Goal: Information Seeking & Learning: Check status

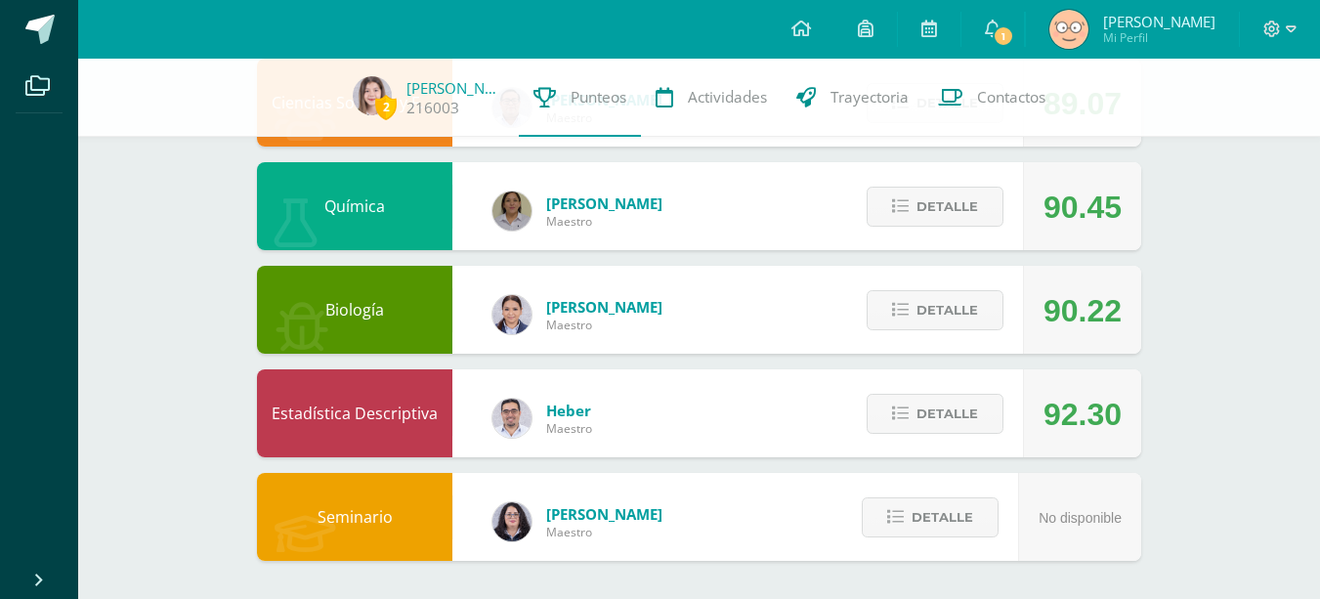
scroll to position [1079, 0]
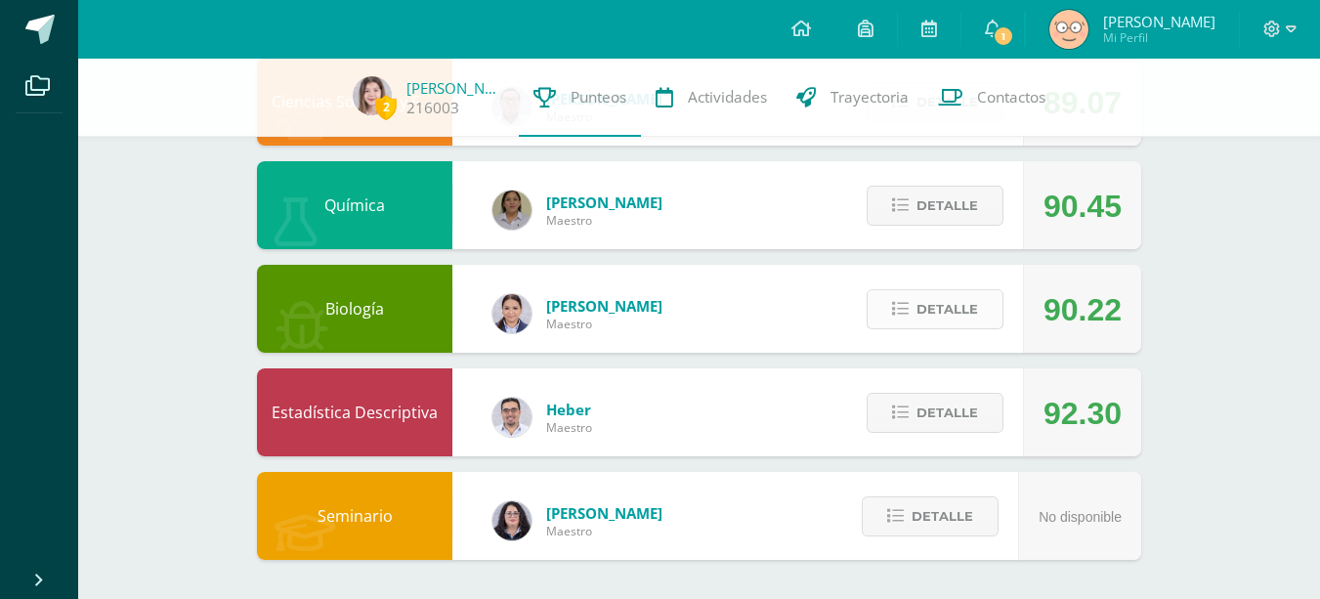
click at [921, 307] on span "Detalle" at bounding box center [948, 309] width 62 height 36
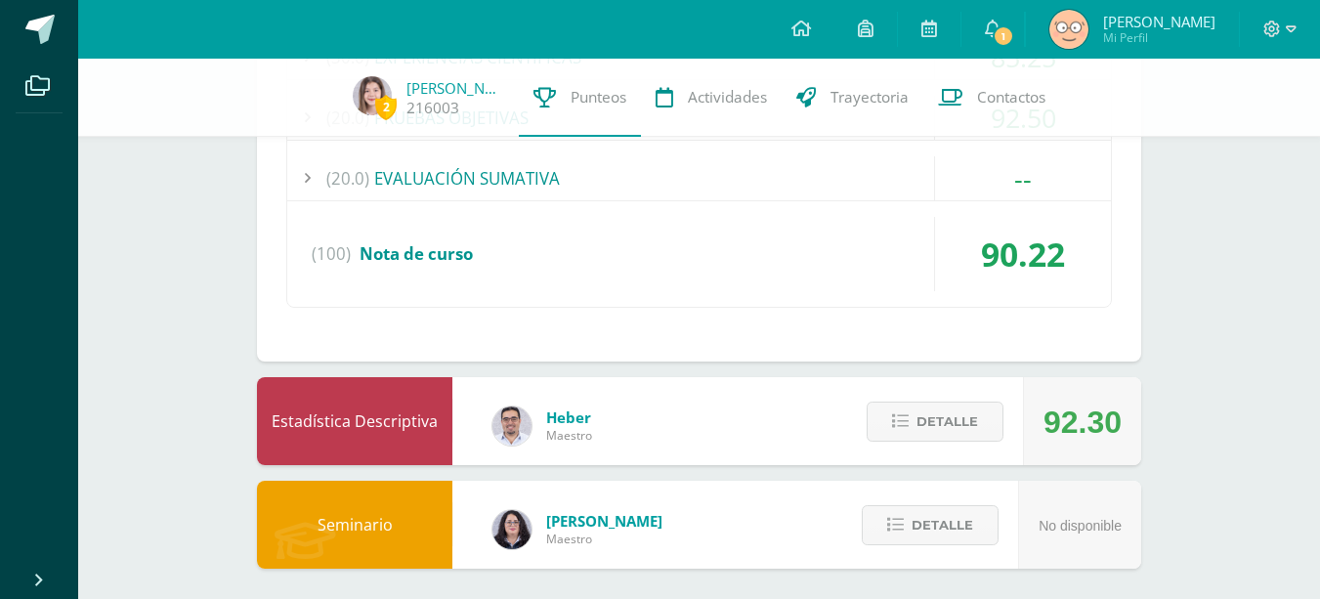
scroll to position [1372, 0]
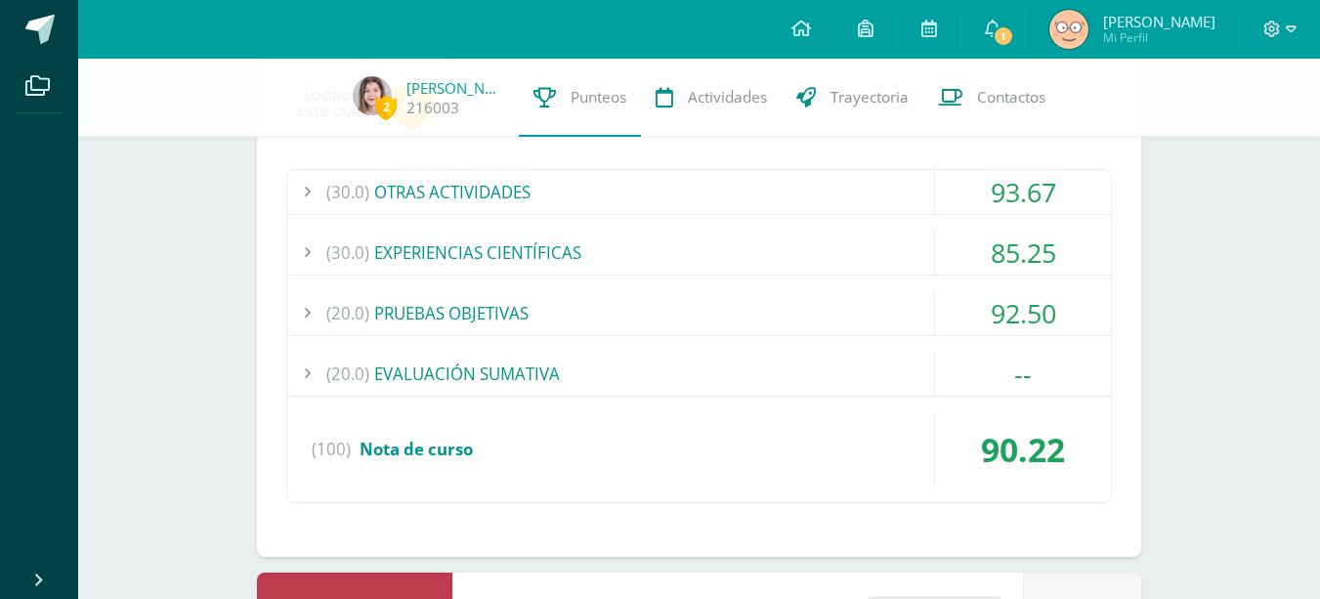
click at [734, 344] on div "(30.0) OTRAS ACTIVIDADES 93.67 Hoja de trabajo: [PERSON_NAME] 98.00" at bounding box center [699, 336] width 826 height 334
click at [729, 356] on div "(20.0) EVALUACIÓN SUMATIVA" at bounding box center [699, 374] width 824 height 44
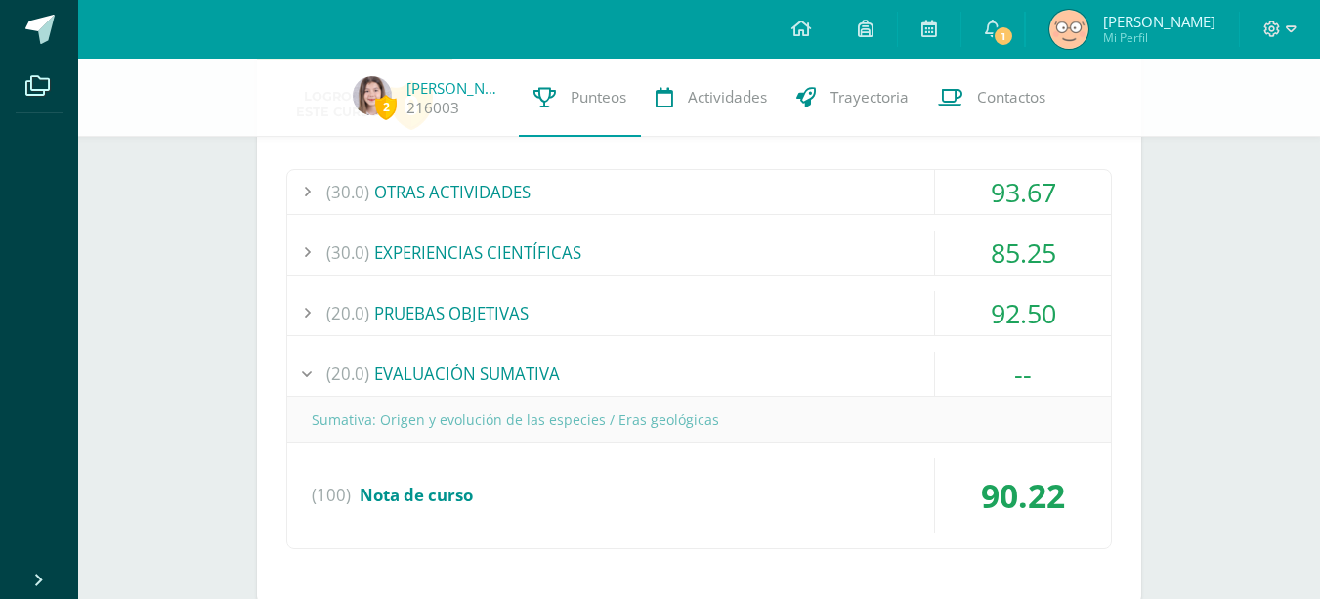
click at [729, 361] on div "(20.0) EVALUACIÓN SUMATIVA" at bounding box center [699, 374] width 824 height 44
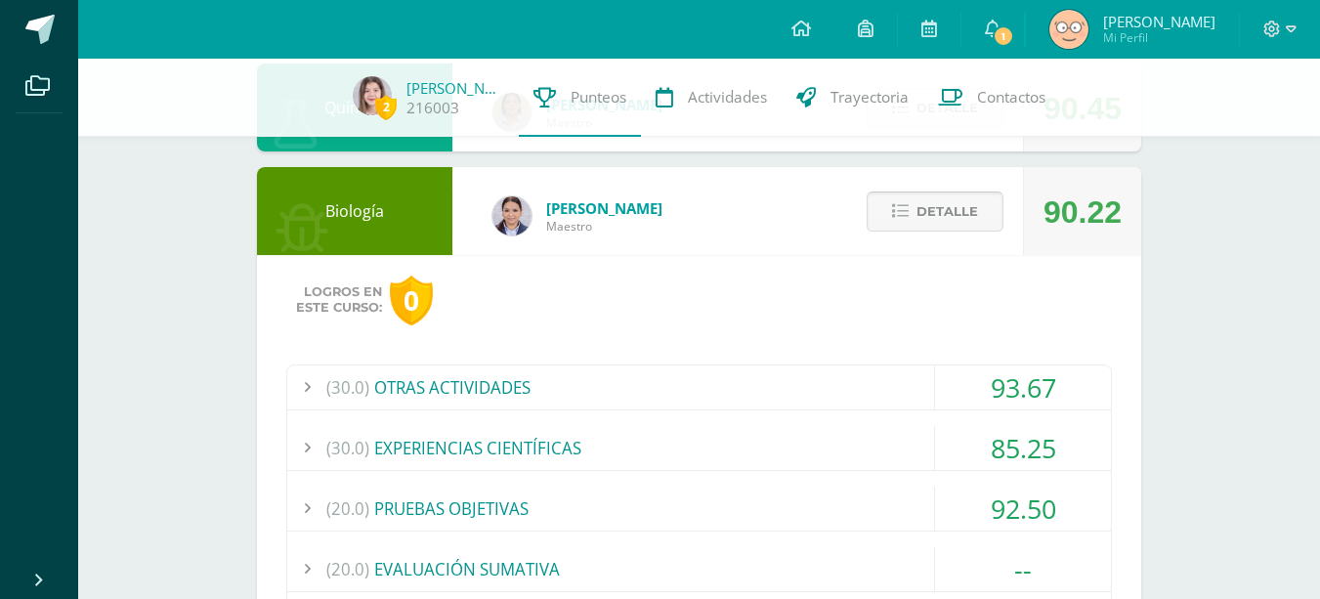
click at [900, 213] on icon at bounding box center [900, 211] width 17 height 17
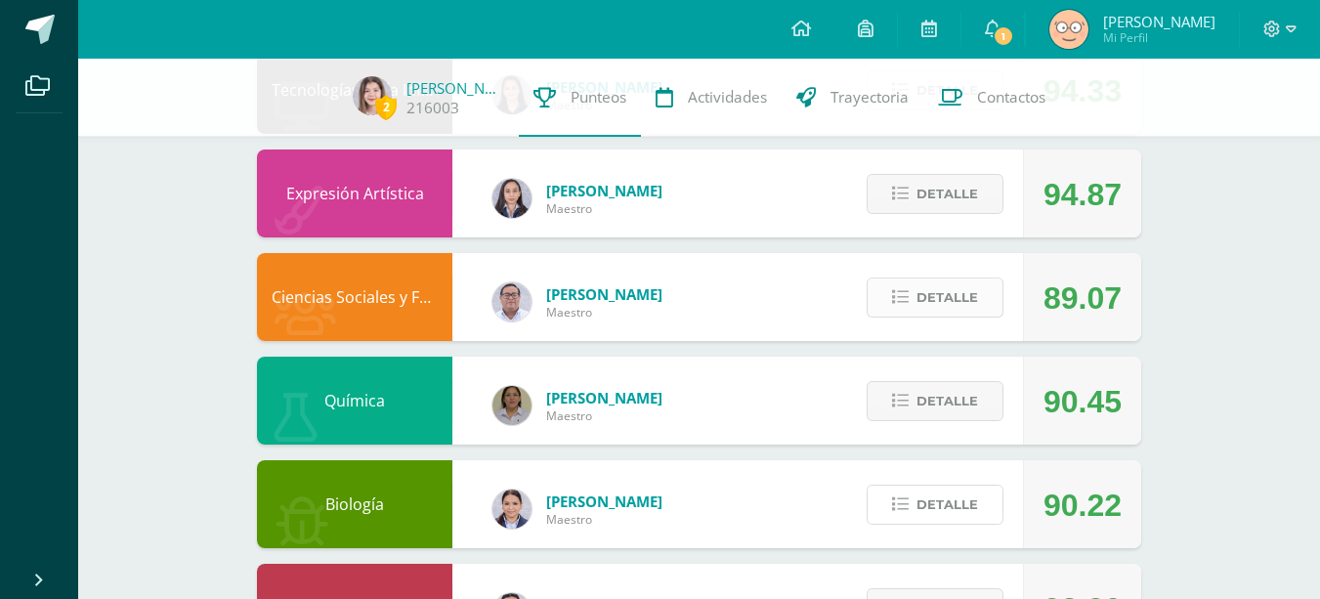
scroll to position [786, 0]
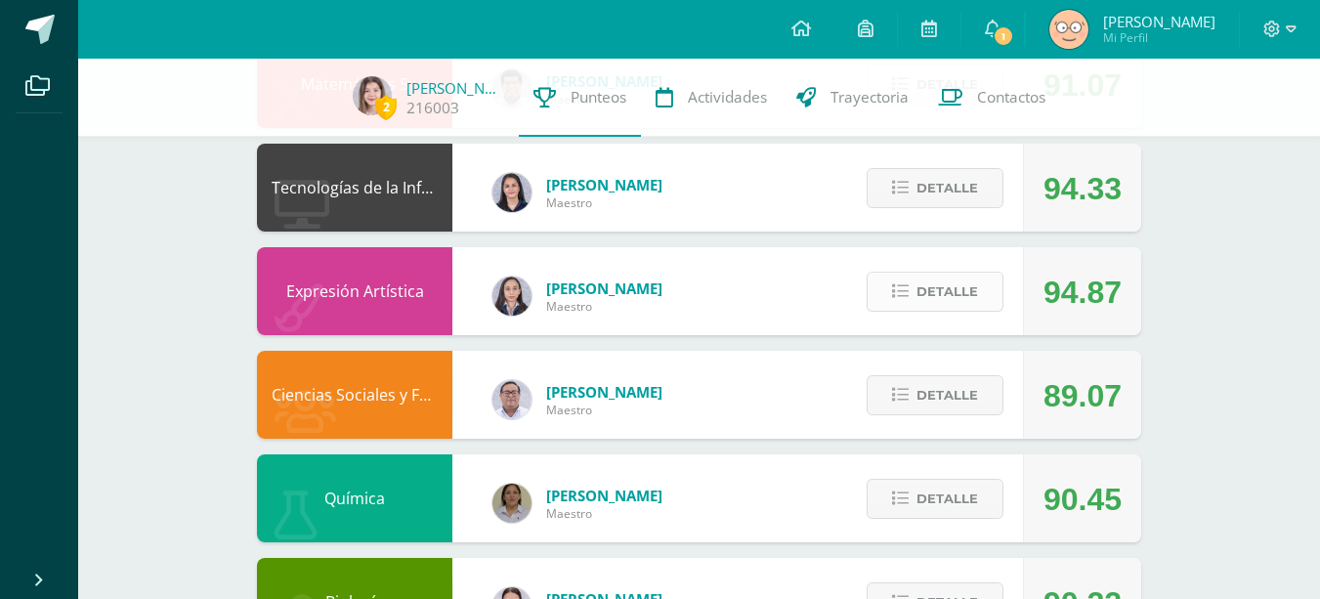
click at [907, 295] on icon at bounding box center [900, 291] width 17 height 17
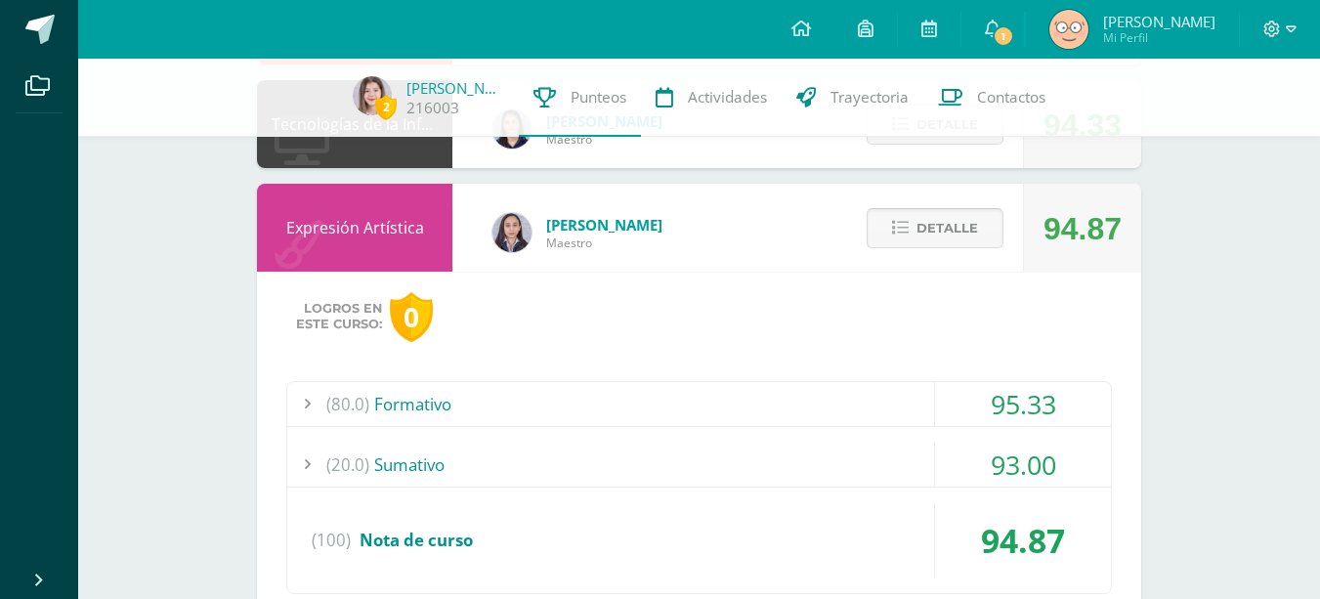
scroll to position [883, 0]
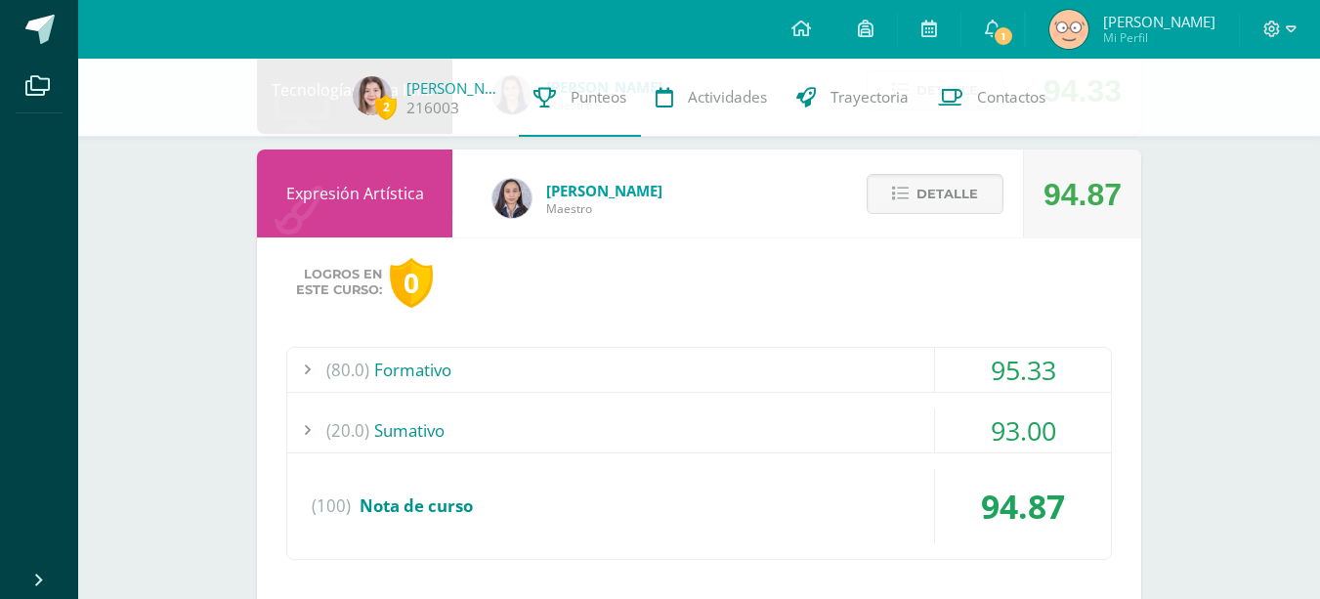
click at [919, 172] on div "Detalle" at bounding box center [931, 194] width 186 height 88
click at [918, 188] on span "Detalle" at bounding box center [948, 194] width 62 height 36
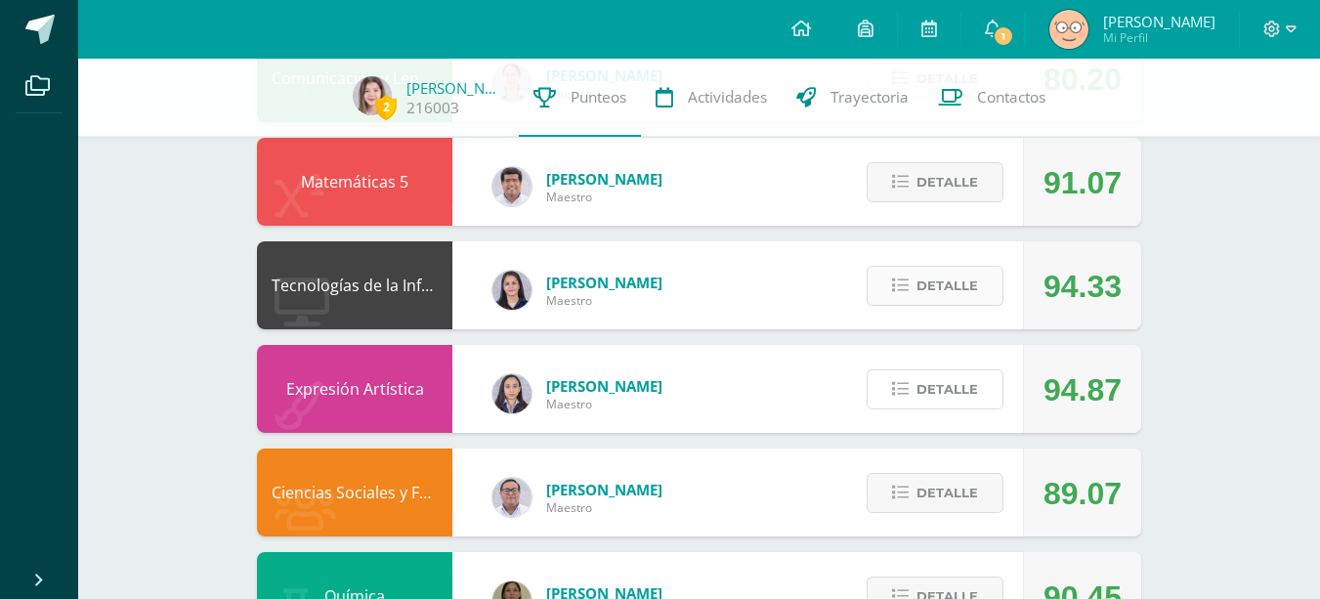
scroll to position [590, 0]
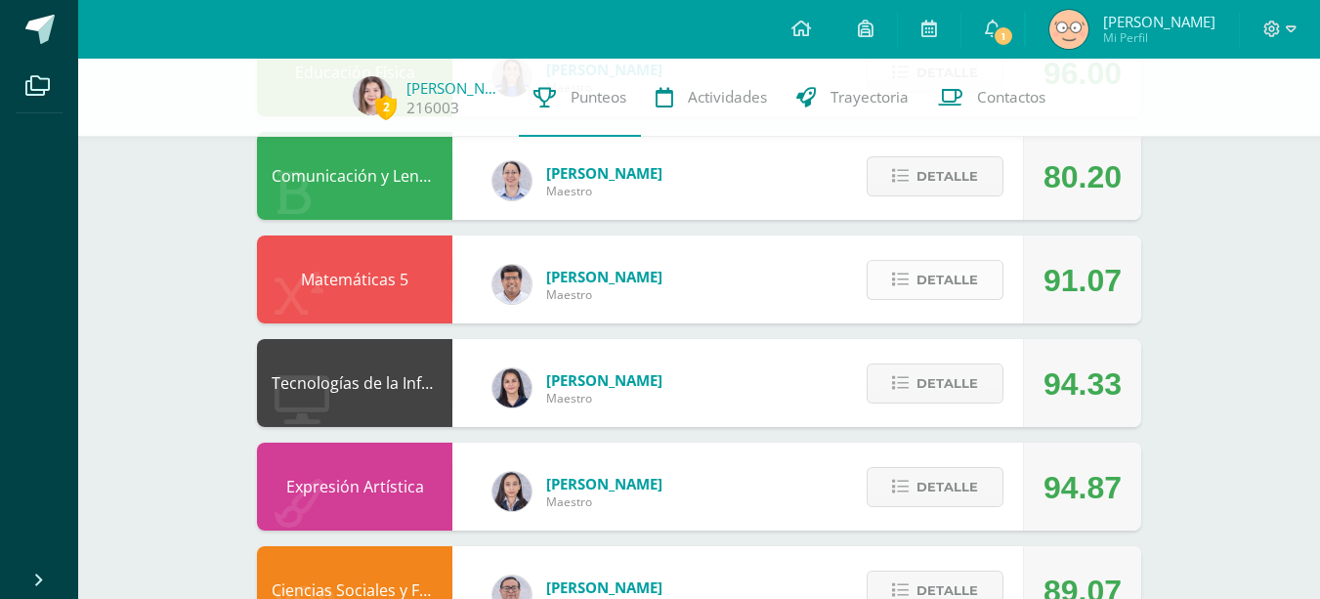
click at [890, 280] on button "Detalle" at bounding box center [935, 280] width 137 height 40
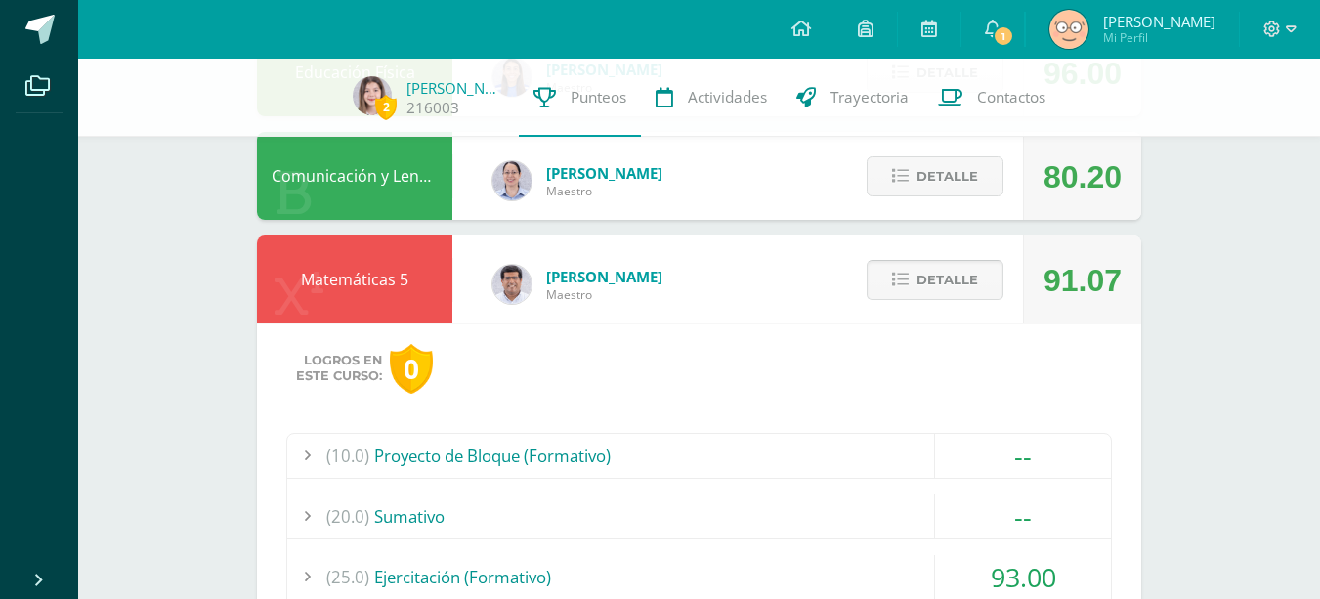
click at [890, 280] on button "Detalle" at bounding box center [935, 280] width 137 height 40
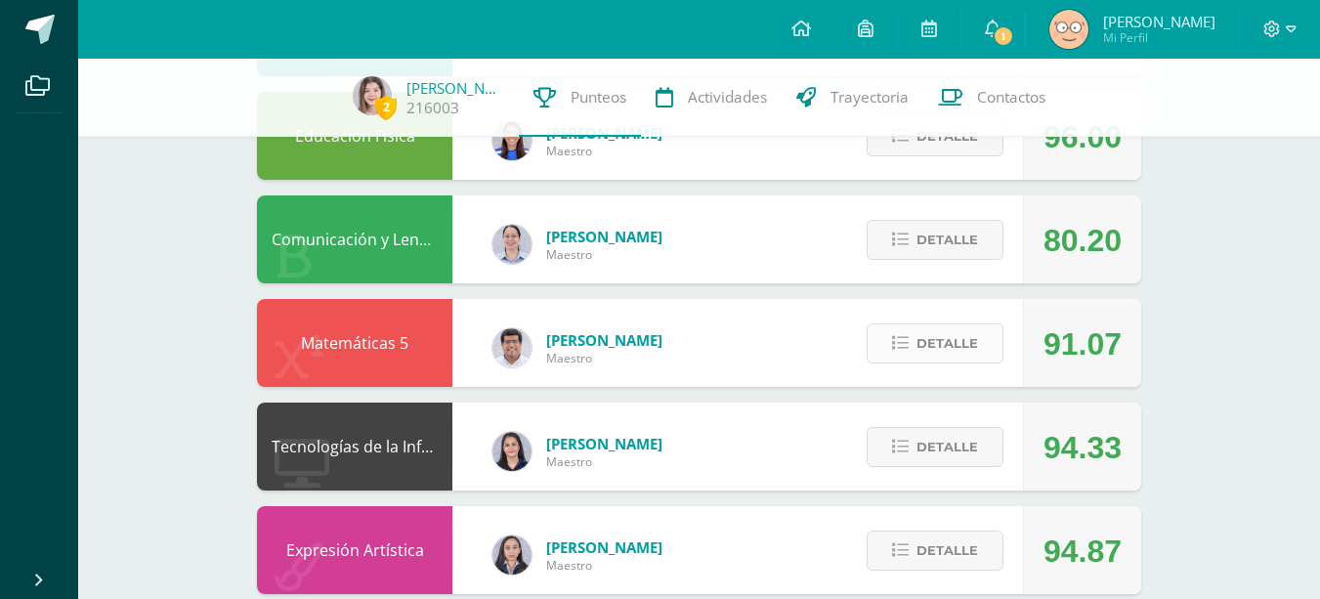
scroll to position [493, 0]
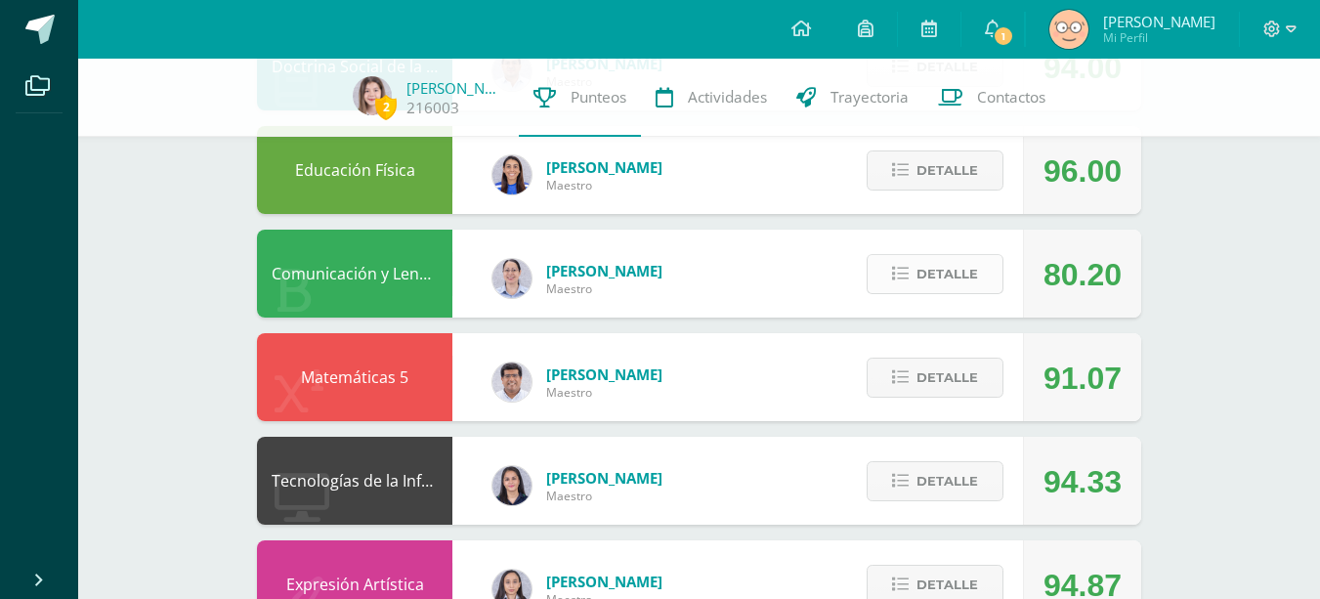
click at [915, 279] on button "Detalle" at bounding box center [935, 274] width 137 height 40
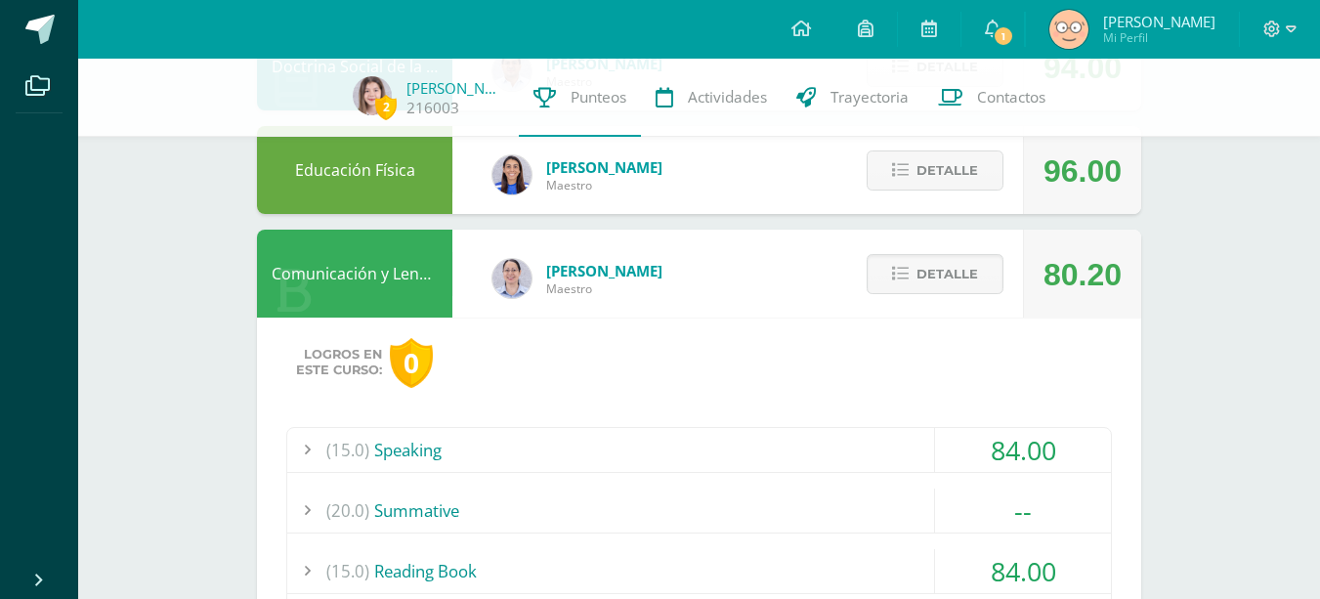
scroll to position [297, 0]
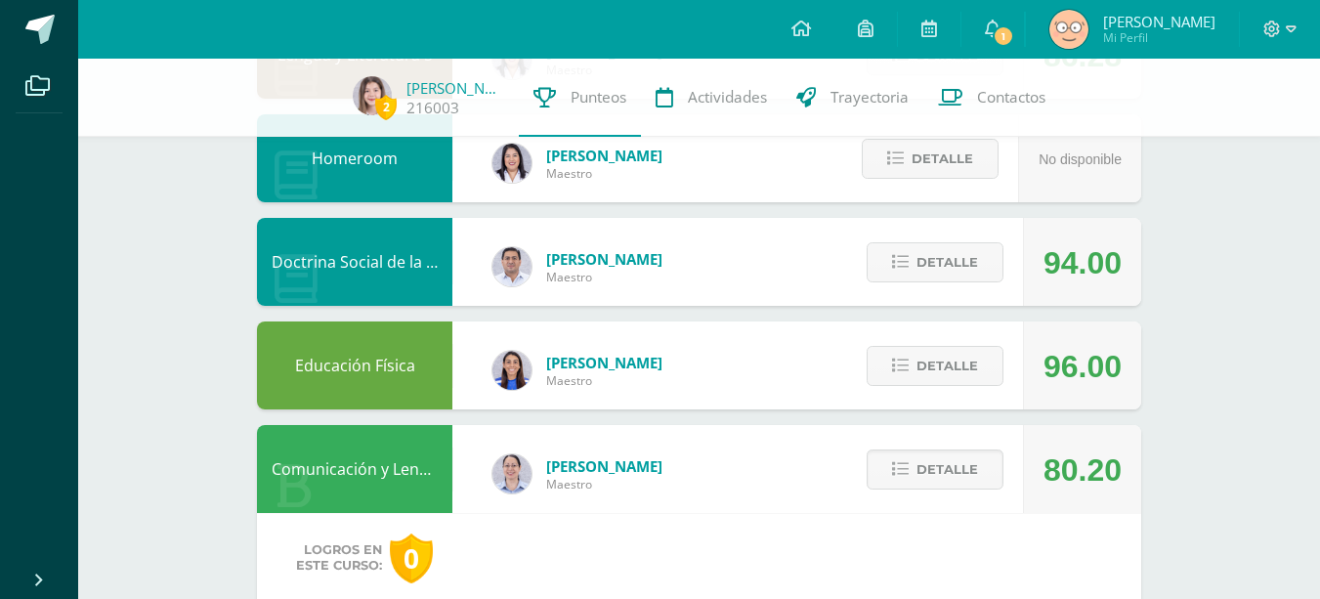
click at [858, 450] on div "Detalle" at bounding box center [931, 469] width 186 height 88
click at [880, 465] on button "Detalle" at bounding box center [935, 470] width 137 height 40
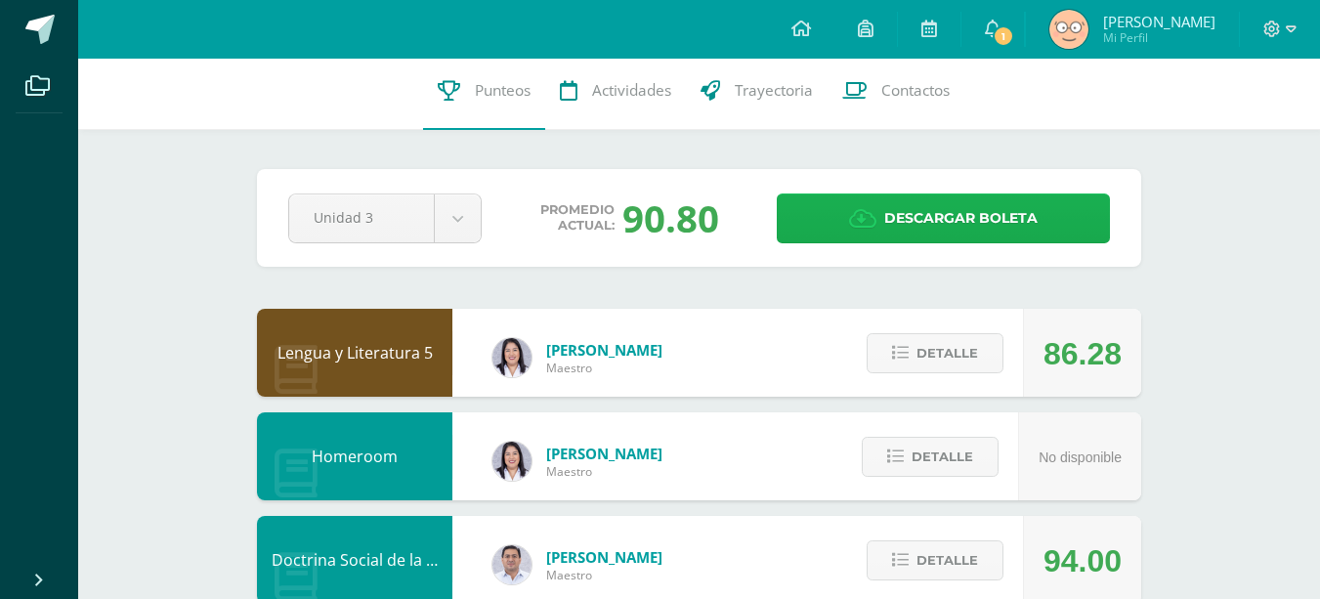
scroll to position [0, 0]
